Goal: Find specific page/section: Find specific page/section

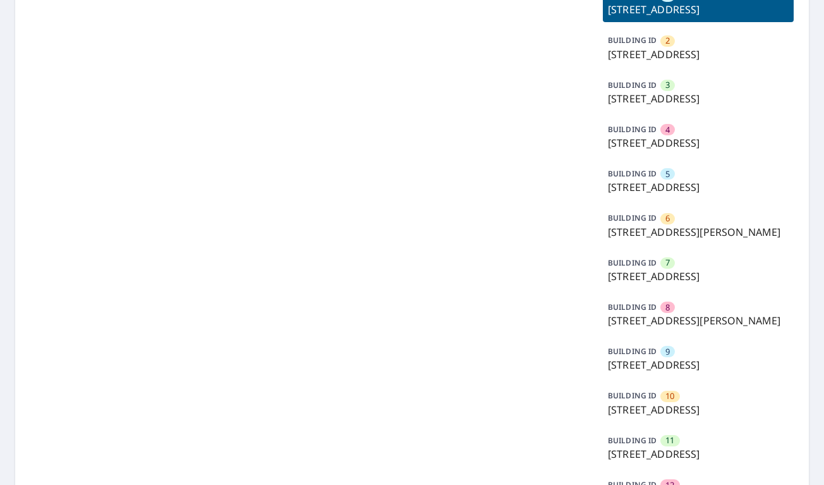
scroll to position [316, 0]
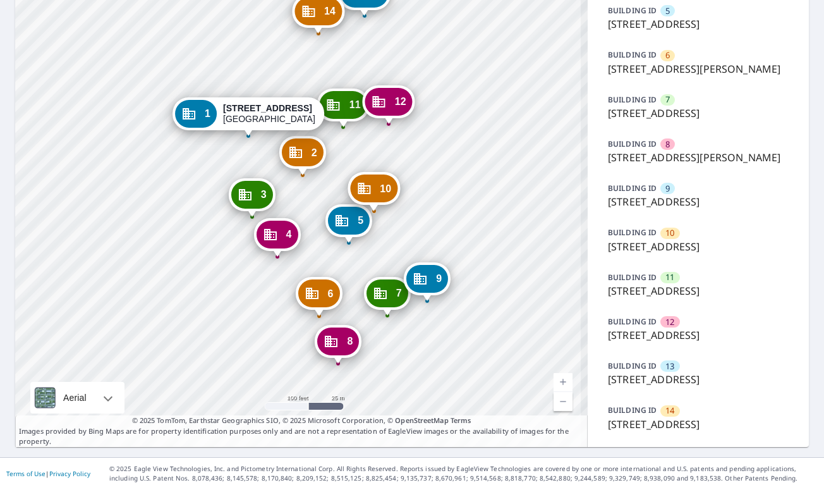
drag, startPoint x: 378, startPoint y: 33, endPoint x: 392, endPoint y: 120, distance: 87.6
click at [392, 120] on div "2 7002 S 114th Street Plz La Vista, NE 68128 3 7025 S 115th Street Plz La Vista…" at bounding box center [301, 93] width 572 height 706
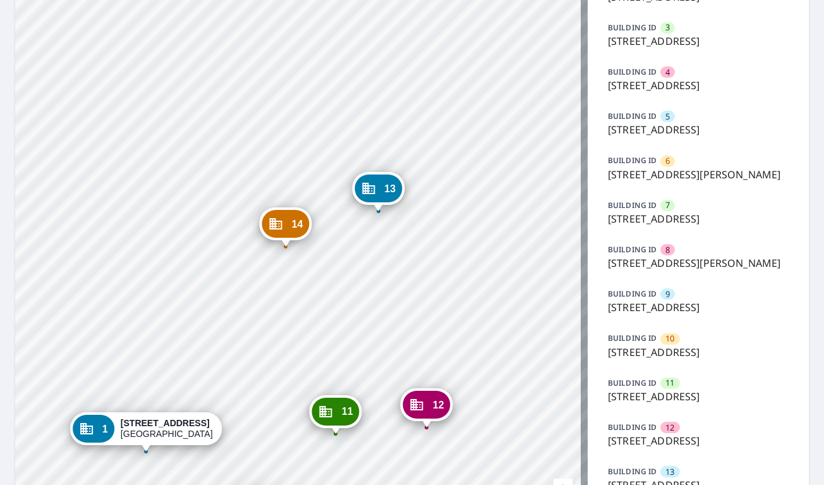
scroll to position [106, 0]
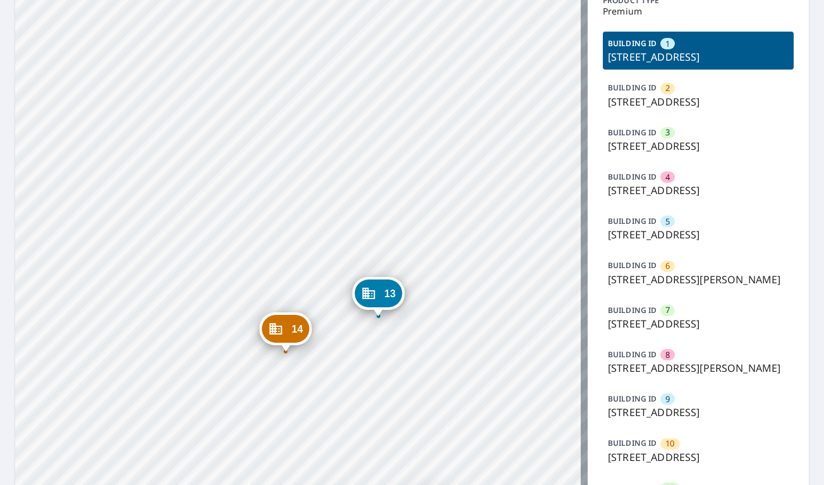
click at [665, 56] on p "6925 S 115th Street Plz, La Vista, NE, 68128" at bounding box center [698, 56] width 181 height 15
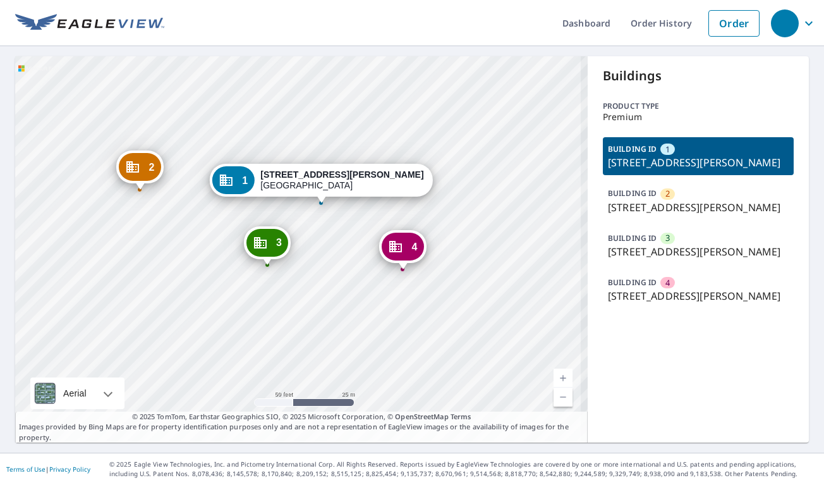
drag, startPoint x: 330, startPoint y: 291, endPoint x: 432, endPoint y: 313, distance: 104.7
click at [432, 313] on div "2 [GEOGRAPHIC_DATA][PERSON_NAME] 3 [STREET_ADDRESS][PERSON_NAME] 4 [STREET_ADDR…" at bounding box center [301, 249] width 572 height 386
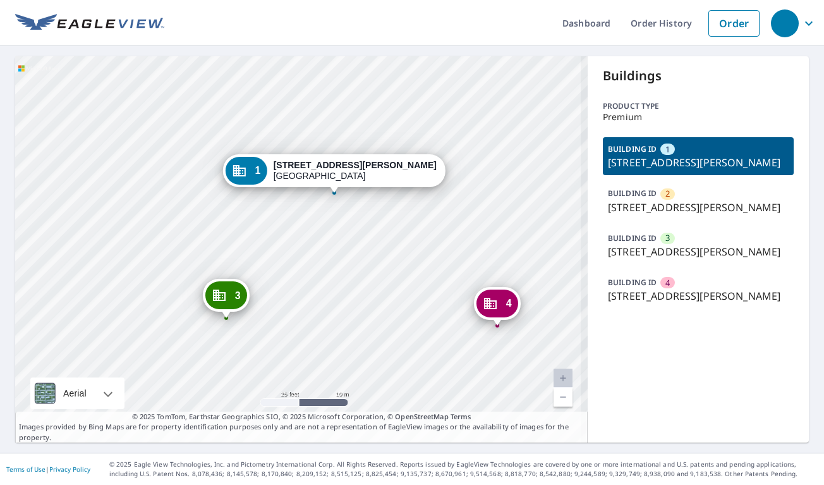
drag, startPoint x: 351, startPoint y: 282, endPoint x: 406, endPoint y: 283, distance: 55.0
click at [406, 283] on div "2 2020 Wells Rd Orange Park, FL 32073 3 2020 Wells Rd Orange Park, FL 32073 4 2…" at bounding box center [301, 249] width 572 height 386
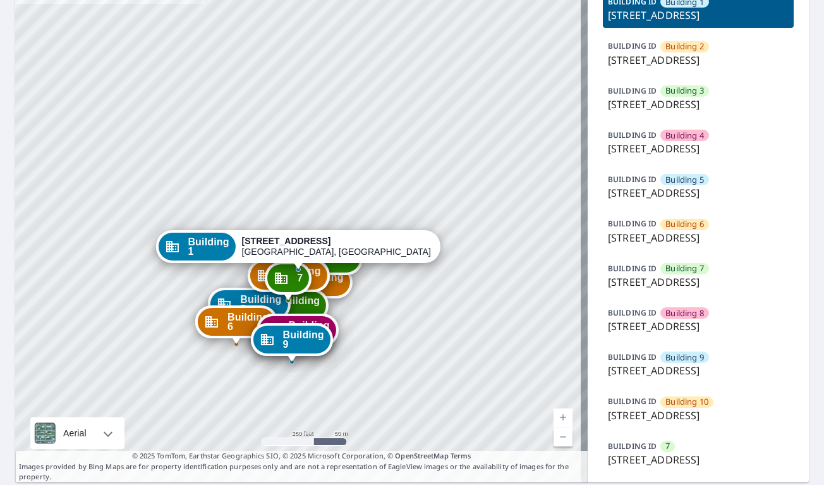
scroll to position [210, 0]
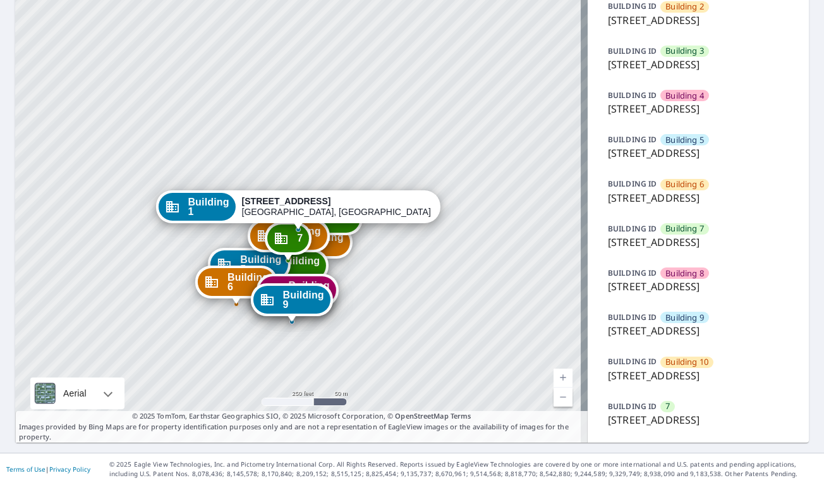
click at [674, 250] on p "[STREET_ADDRESS]" at bounding box center [698, 241] width 181 height 15
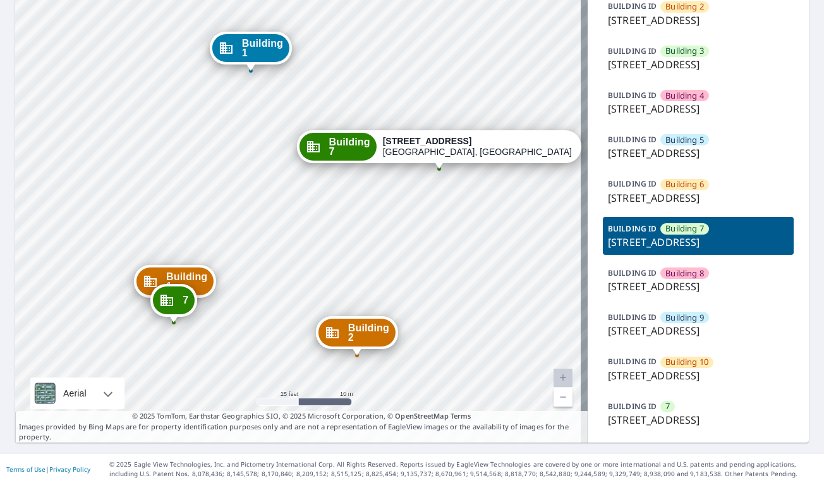
drag, startPoint x: 438, startPoint y: 322, endPoint x: 443, endPoint y: 277, distance: 45.1
click at [443, 277] on div "Building [GEOGRAPHIC_DATA][STREET_ADDRESS] [GEOGRAPHIC_DATA][STREET_ADDRESS] [G…" at bounding box center [301, 155] width 572 height 573
